Goal: Task Accomplishment & Management: Manage account settings

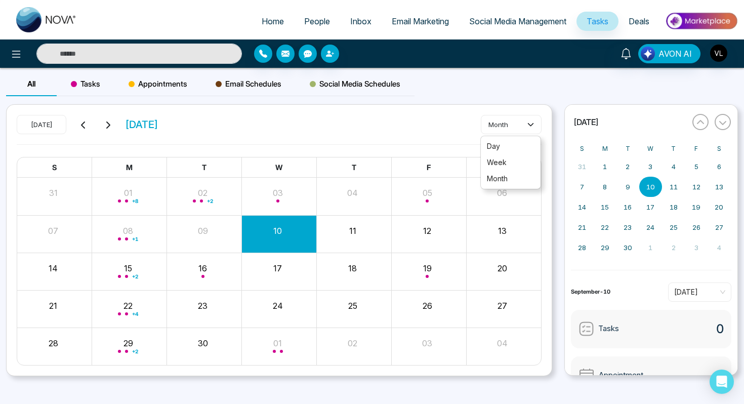
scroll to position [9, 0]
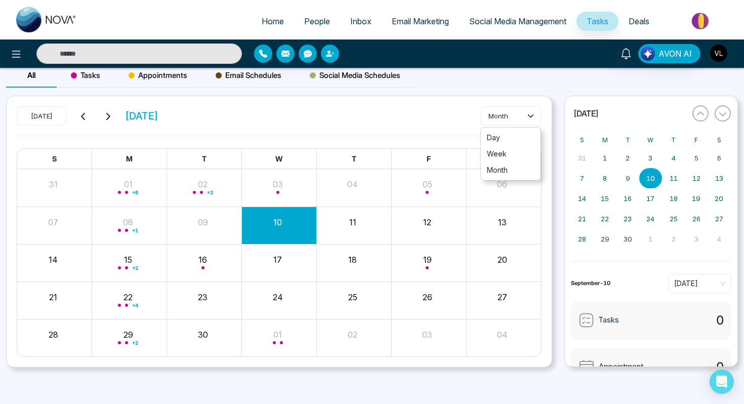
click at [718, 49] on img "button" at bounding box center [718, 53] width 17 height 17
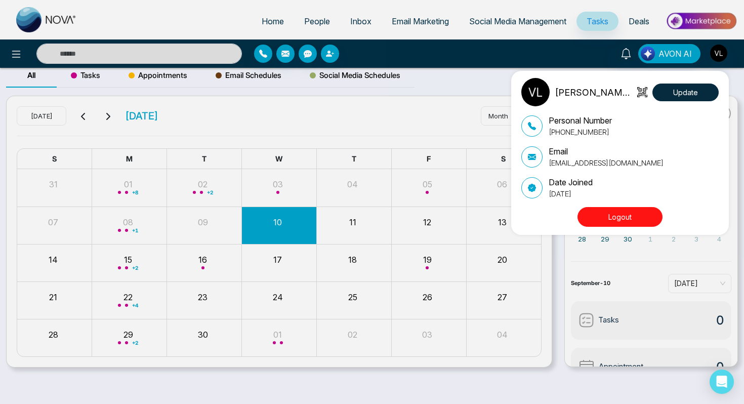
click at [598, 220] on button "Logout" at bounding box center [620, 217] width 85 height 20
